Goal: Task Accomplishment & Management: Manage account settings

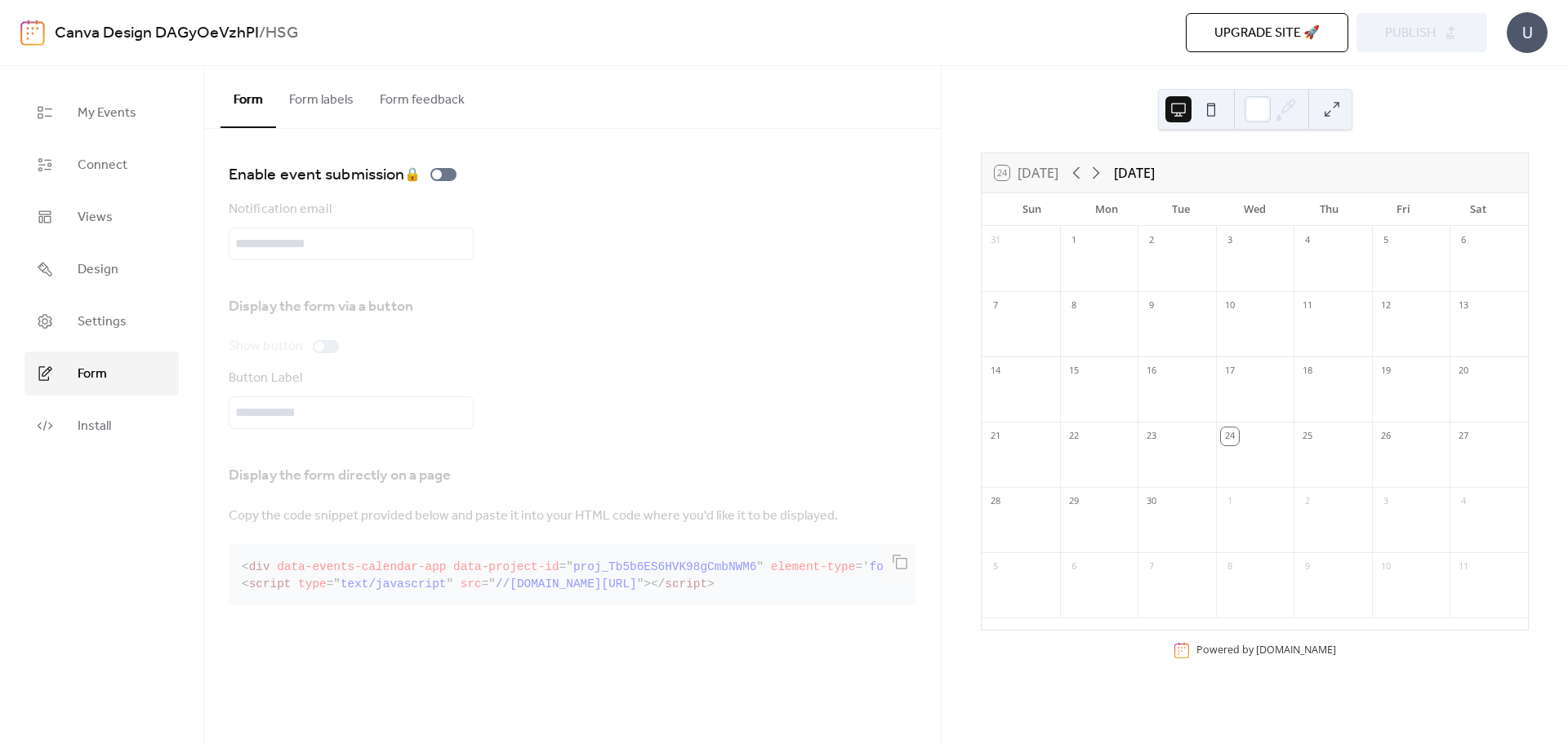
click at [281, 36] on b "HSG" at bounding box center [281, 33] width 33 height 31
click at [110, 118] on span "My Events" at bounding box center [107, 113] width 58 height 20
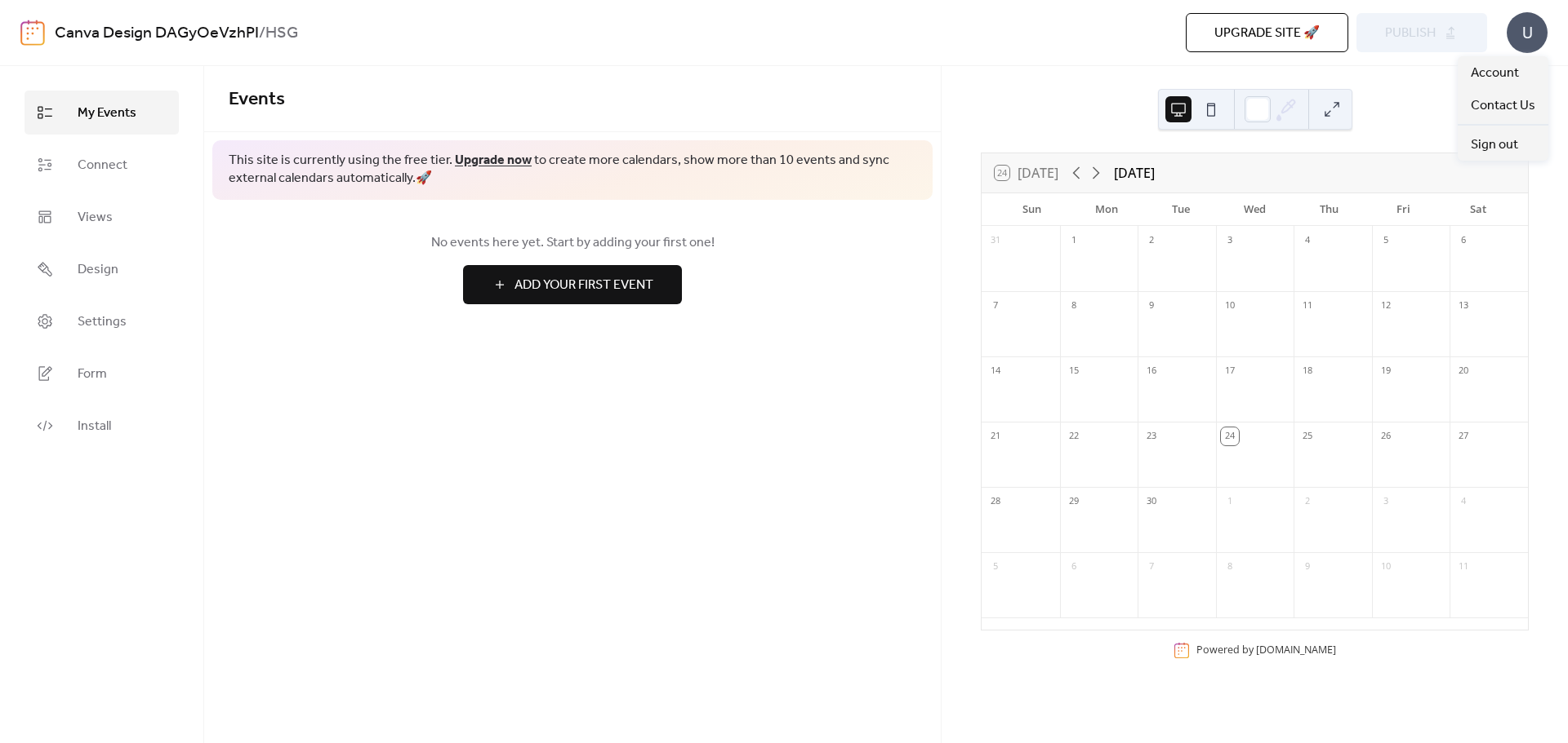
click at [1522, 33] on div "U" at bounding box center [1526, 32] width 41 height 41
click at [1500, 72] on span "Account" at bounding box center [1494, 73] width 48 height 20
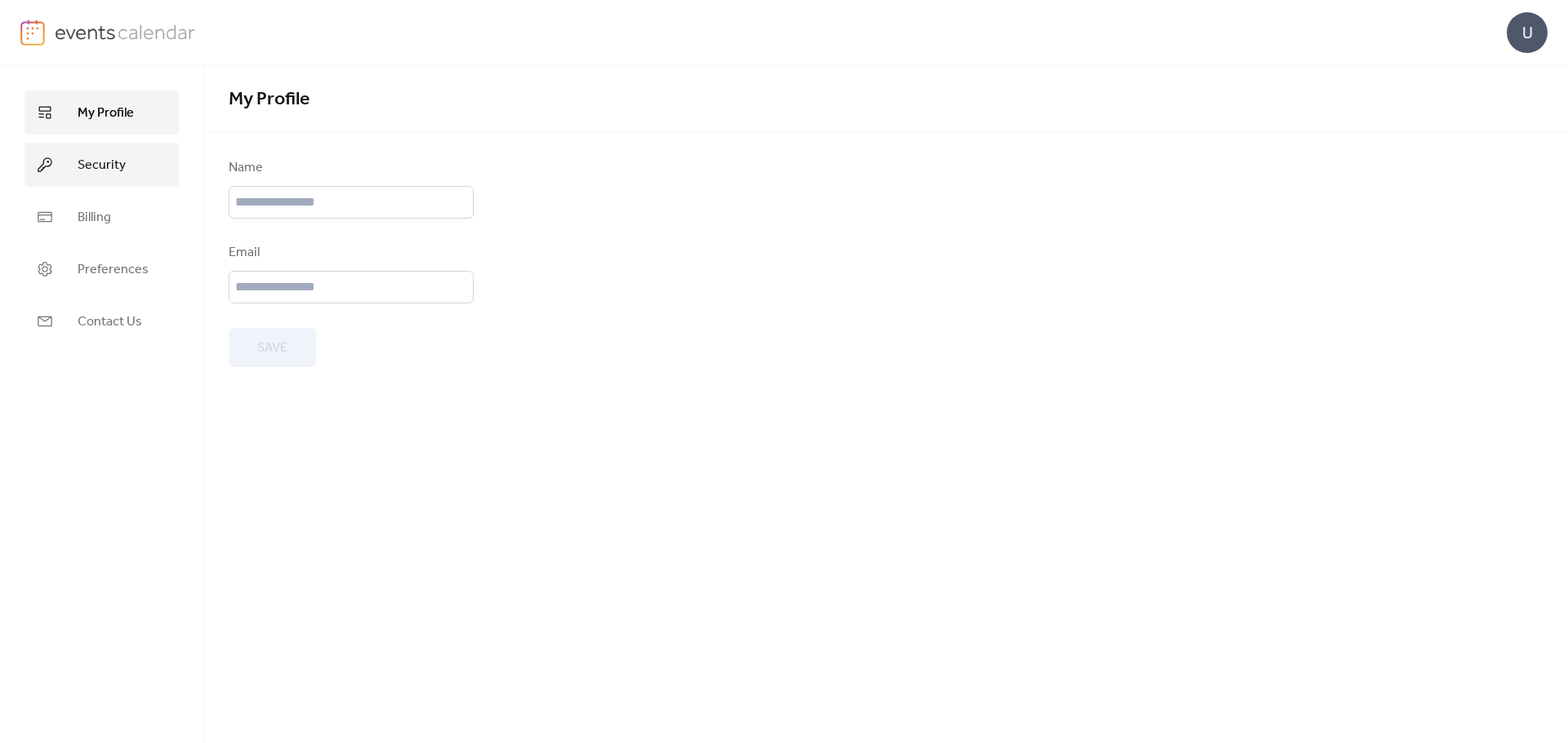
click at [122, 163] on span "Security" at bounding box center [101, 165] width 48 height 20
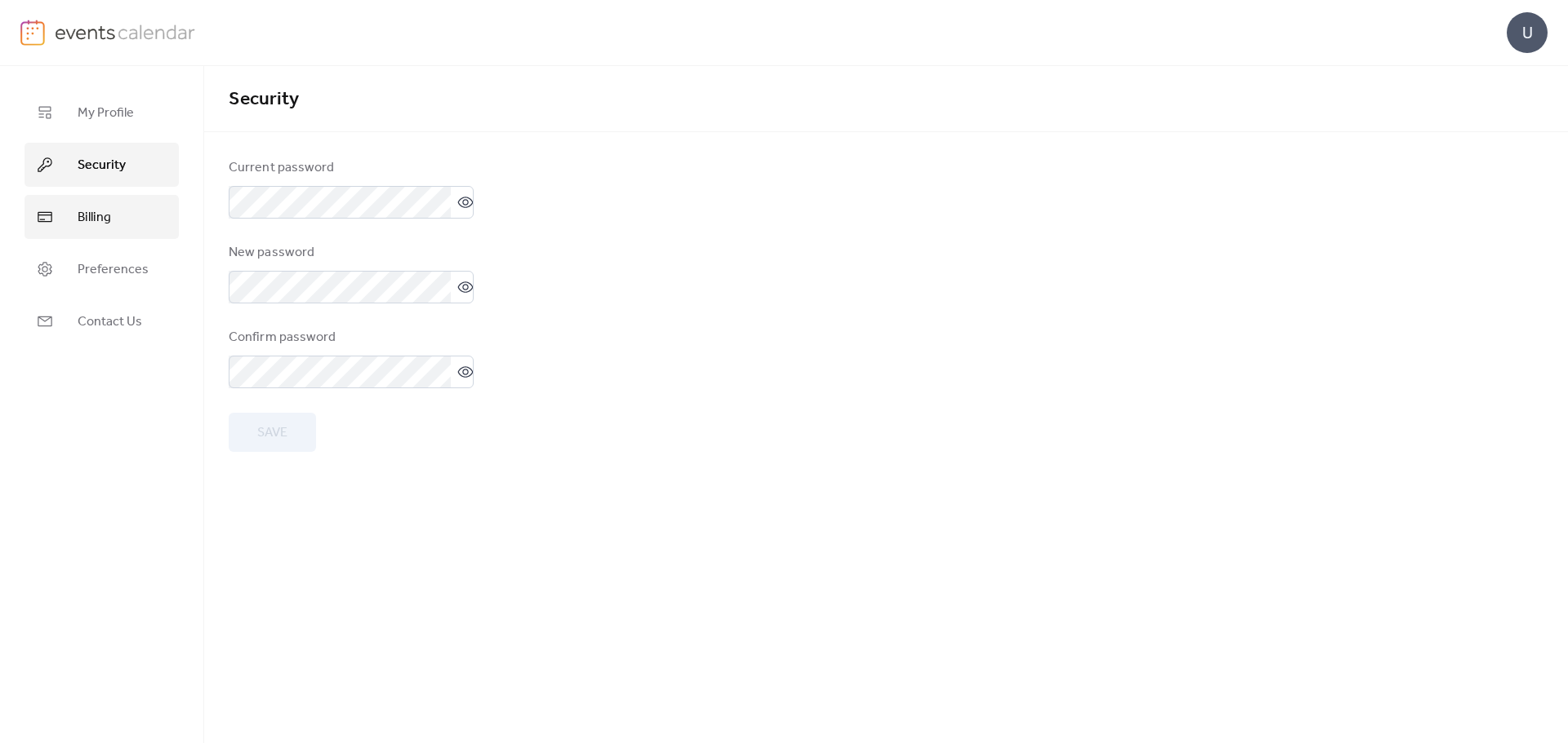
click at [103, 215] on span "Billing" at bounding box center [93, 218] width 33 height 20
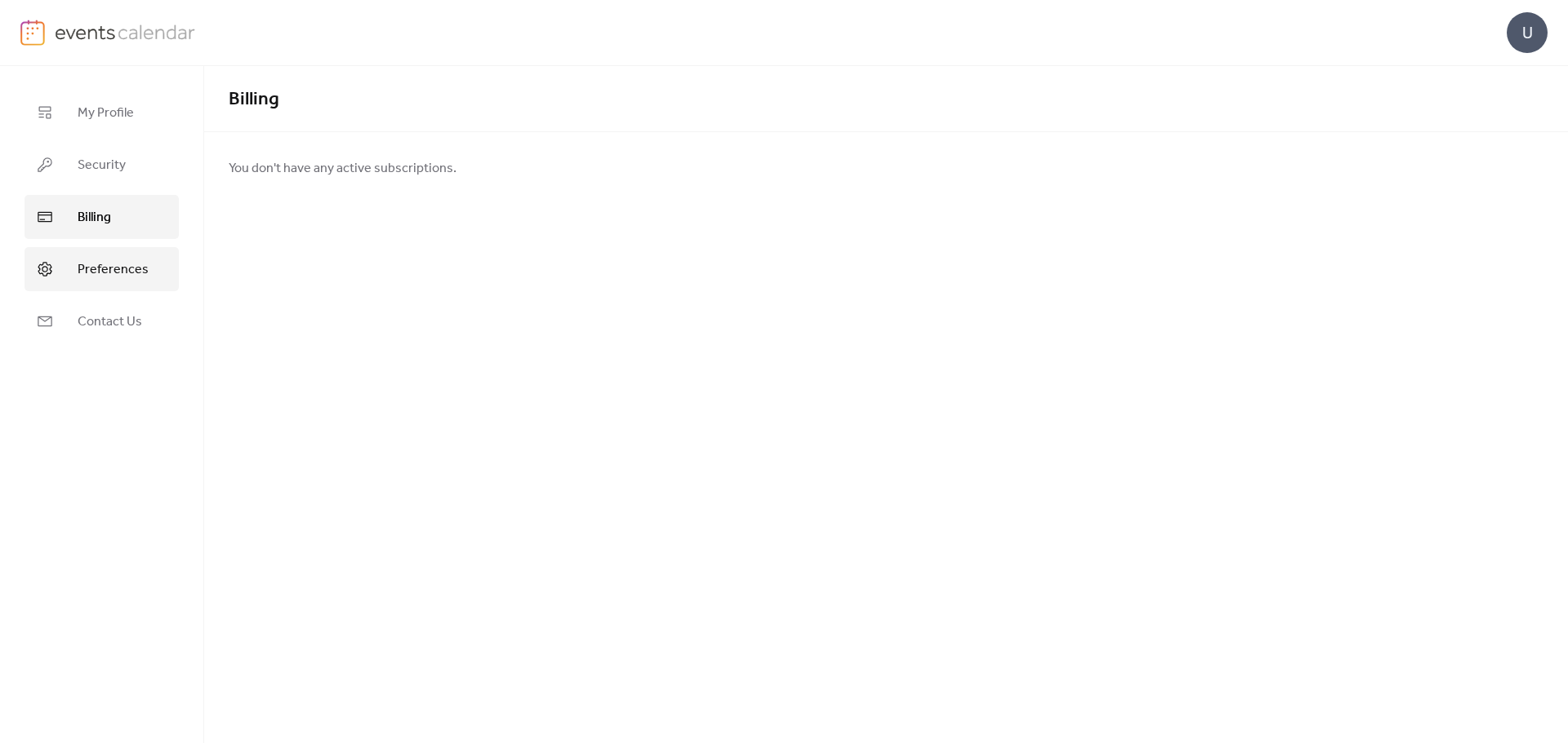
click at [109, 267] on span "Preferences" at bounding box center [112, 270] width 71 height 20
click at [105, 323] on span "Contact Us" at bounding box center [109, 322] width 64 height 20
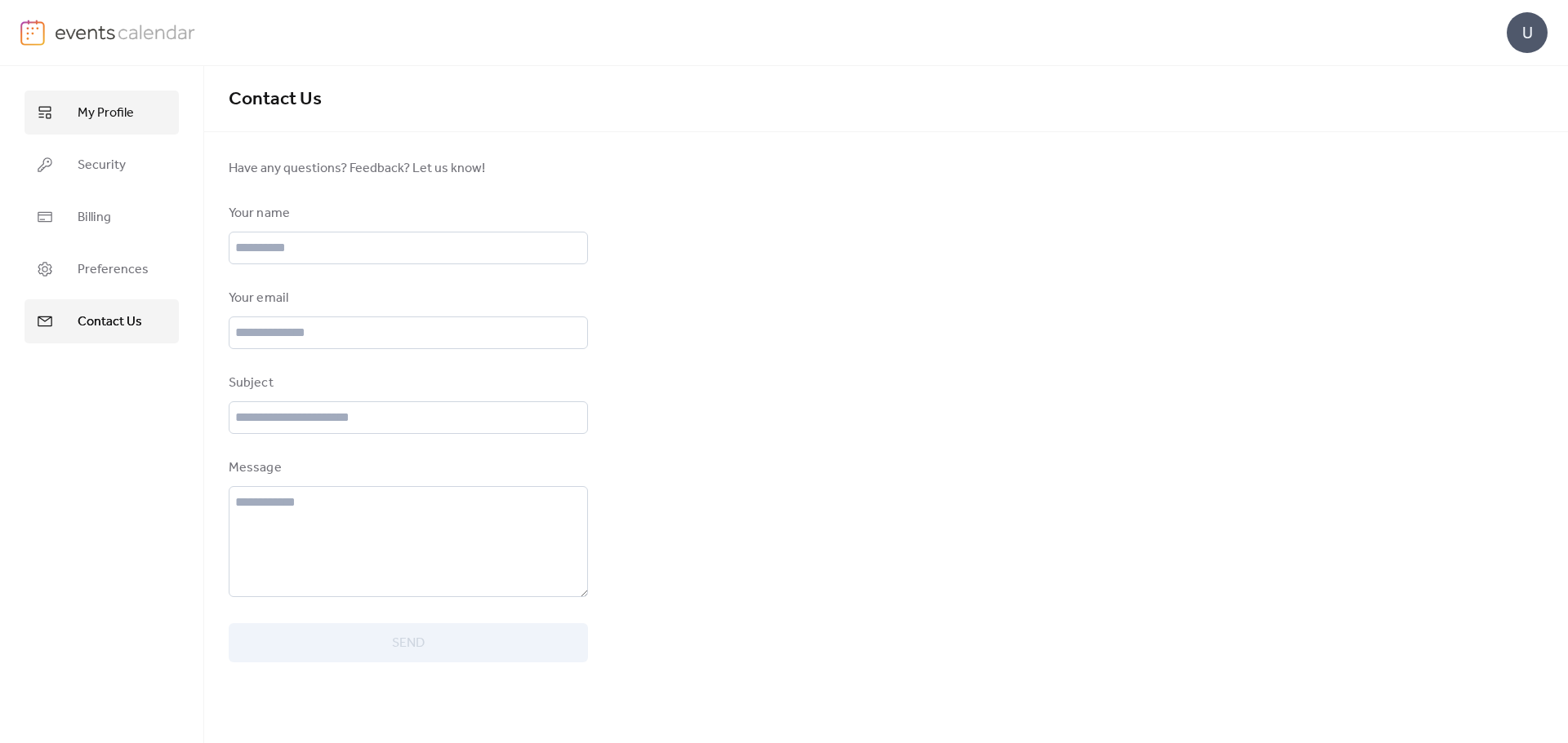
click at [142, 123] on link "My Profile" at bounding box center [102, 112] width 155 height 44
